Goal: Find contact information: Find contact information

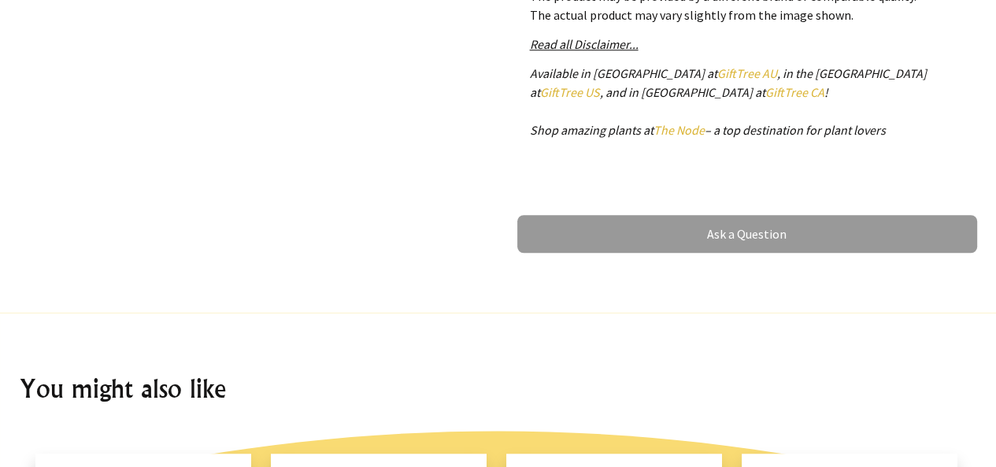
scroll to position [985, 0]
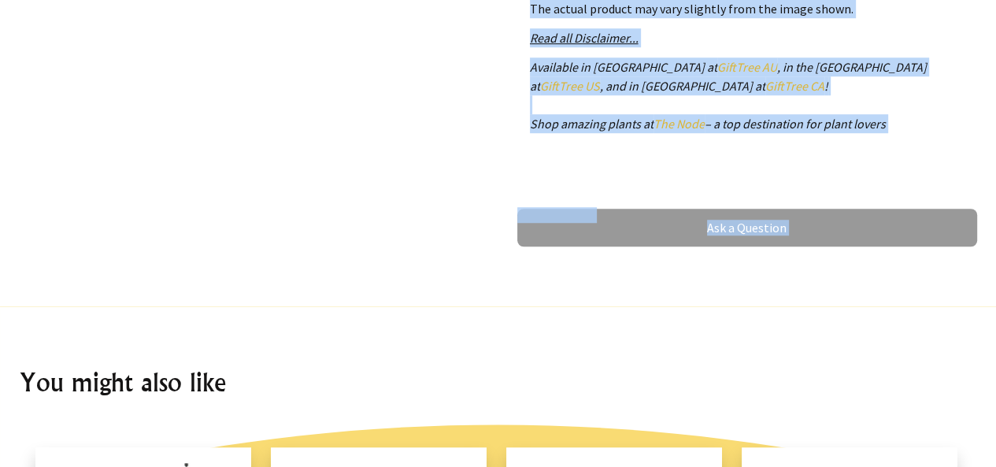
drag, startPoint x: 992, startPoint y: 199, endPoint x: 981, endPoint y: 269, distance: 70.2
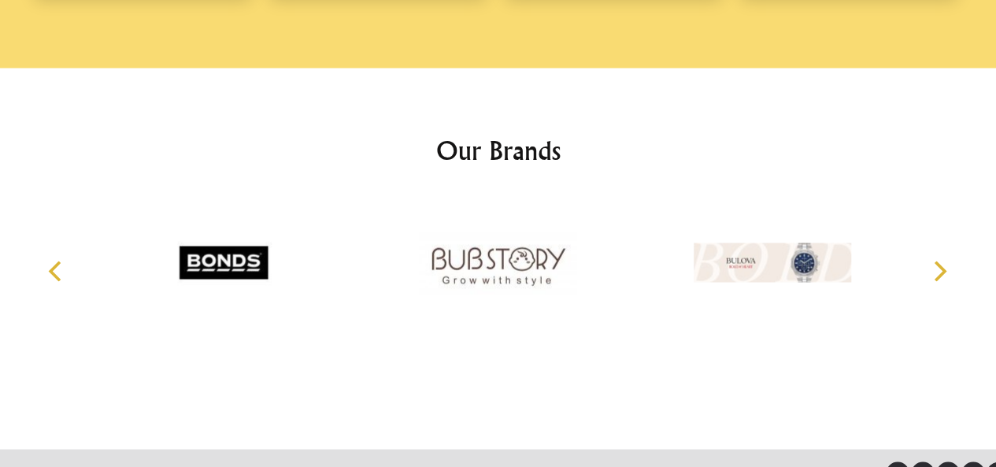
scroll to position [2417, 0]
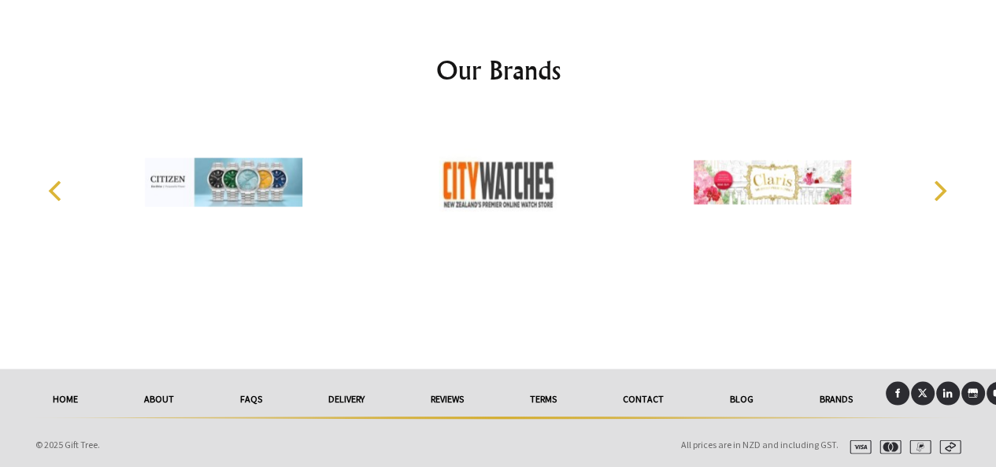
click at [649, 394] on link "Contact" at bounding box center [643, 398] width 107 height 35
